Goal: Task Accomplishment & Management: Use online tool/utility

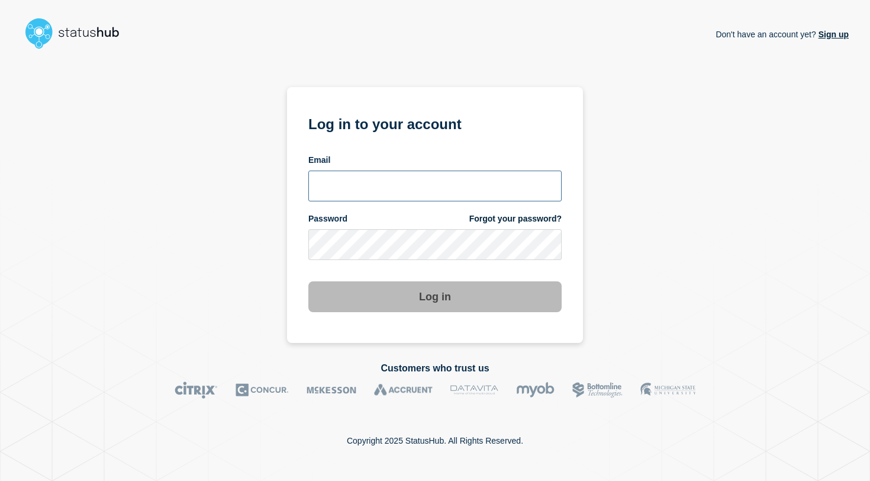
click at [493, 176] on input "email input" at bounding box center [434, 186] width 253 height 31
paste input "[PERSON_NAME][EMAIL_ADDRESS][PERSON_NAME][DOMAIN_NAME]"
type input "[PERSON_NAME][EMAIL_ADDRESS][PERSON_NAME][DOMAIN_NAME]"
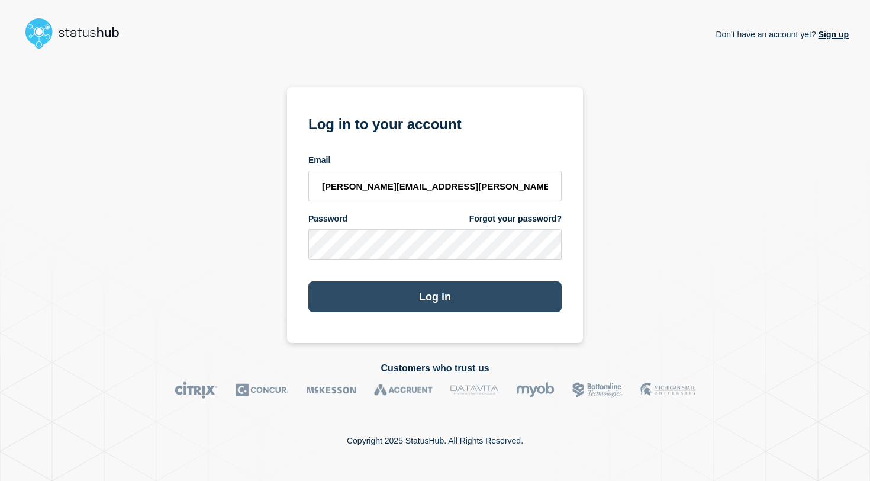
click at [402, 301] on button "Log in" at bounding box center [434, 296] width 253 height 31
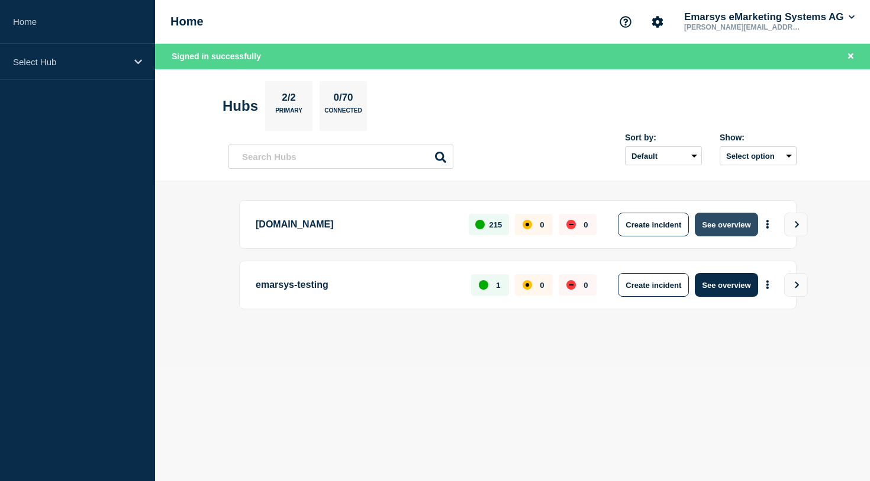
click at [734, 220] on button "See overview" at bounding box center [726, 225] width 63 height 24
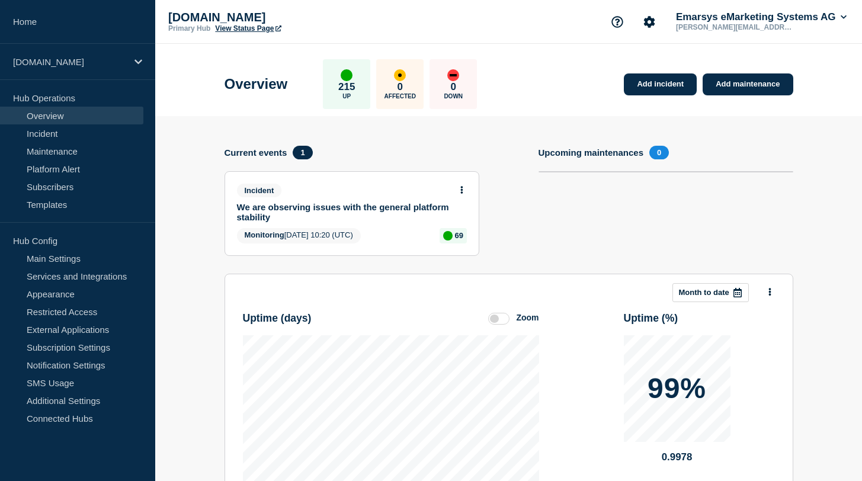
click at [247, 218] on link "We are observing issues with the general platform stability" at bounding box center [344, 212] width 214 height 20
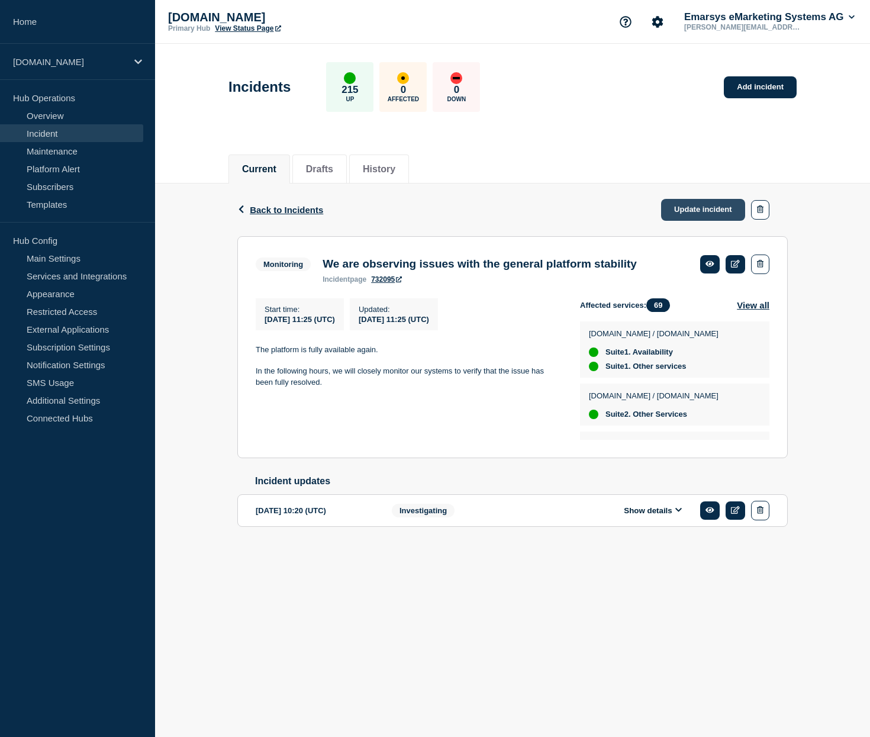
click at [719, 208] on link "Update incident" at bounding box center [703, 210] width 84 height 22
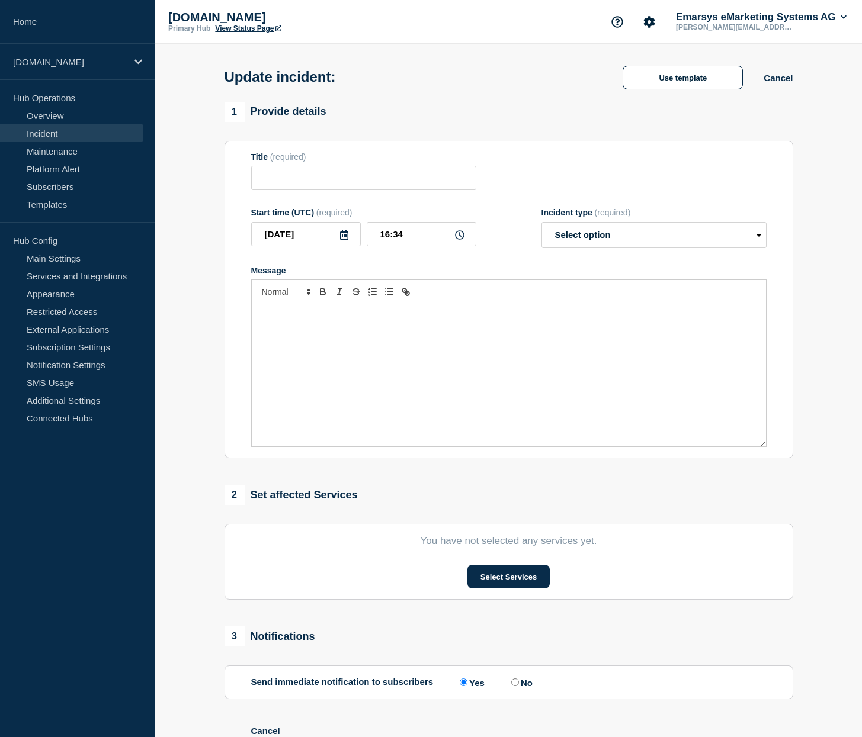
click at [614, 217] on span "(required)" at bounding box center [612, 212] width 36 height 9
type input "We are observing issues with the general platform stability"
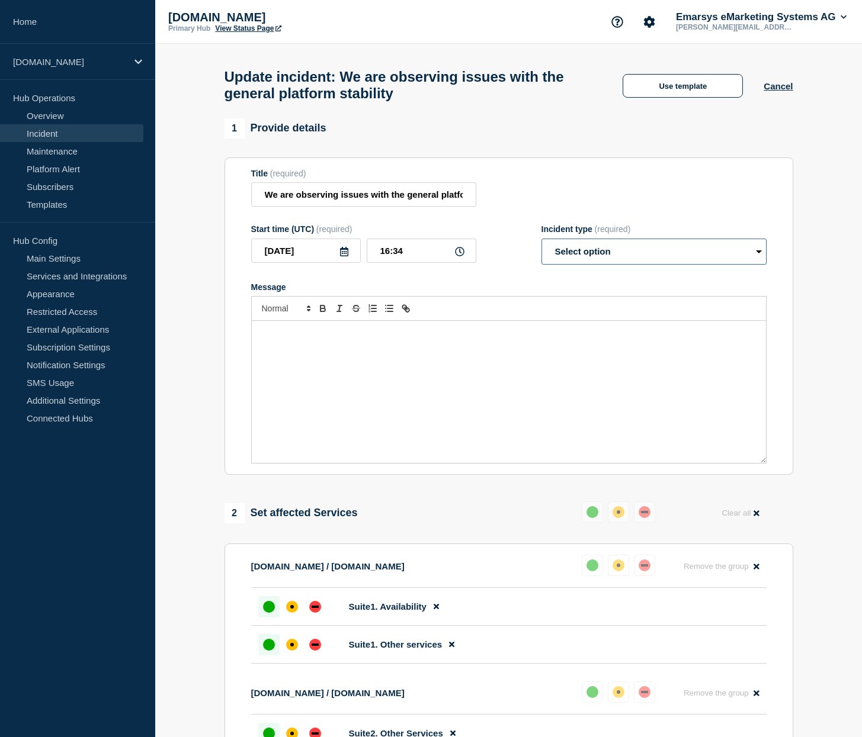
click at [606, 249] on select "Select option Investigating Identified Monitoring Resolved" at bounding box center [653, 252] width 225 height 26
select select "resolved"
click at [541, 249] on select "Select option Investigating Identified Monitoring Resolved" at bounding box center [653, 252] width 225 height 26
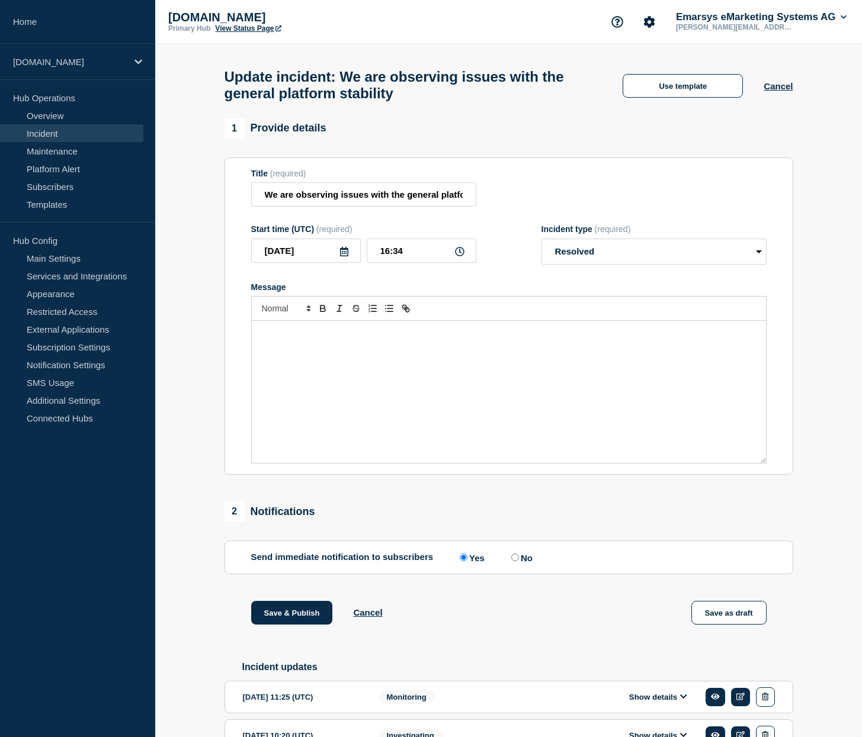
click at [412, 384] on div "Message" at bounding box center [509, 392] width 514 height 142
drag, startPoint x: 320, startPoint y: 346, endPoint x: 366, endPoint y: 349, distance: 45.7
click at [366, 338] on span "The cause of the HTML-Editor issue has been identified and resolved." at bounding box center [380, 333] width 239 height 9
drag, startPoint x: 435, startPoint y: 207, endPoint x: 514, endPoint y: 207, distance: 79.3
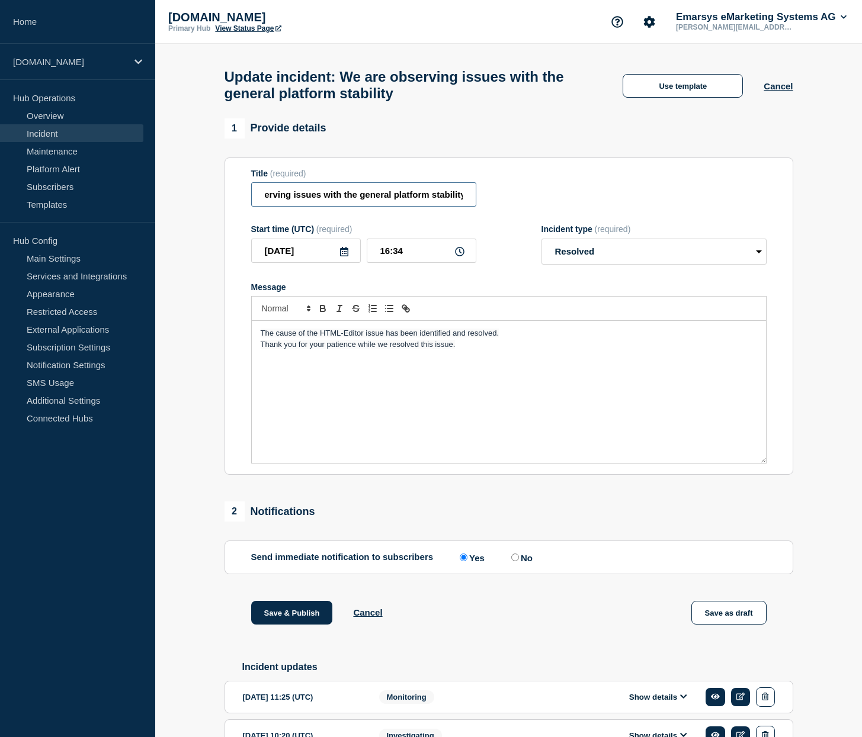
click at [514, 207] on div "Title (required) We are observing issues with the general platform stability" at bounding box center [508, 188] width 515 height 38
drag, startPoint x: 320, startPoint y: 347, endPoint x: 361, endPoint y: 353, distance: 40.7
click at [363, 338] on span "The cause of the HTML-Editor issue has been identified and resolved." at bounding box center [380, 333] width 239 height 9
click at [485, 381] on div "The cause of the platform degradation has been identified and resolved. Thank y…" at bounding box center [509, 392] width 514 height 142
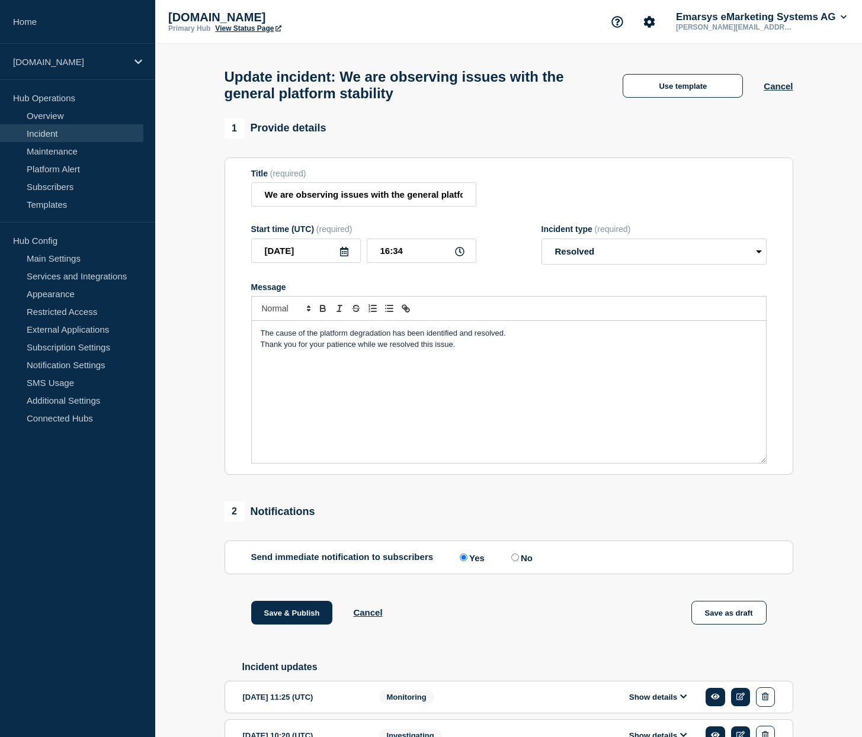
click at [519, 480] on label "No" at bounding box center [520, 557] width 24 height 11
click at [519, 480] on input "No" at bounding box center [515, 558] width 8 height 8
radio input "true"
radio input "false"
click at [284, 480] on button "Save & Publish" at bounding box center [292, 613] width 82 height 24
